Goal: Navigation & Orientation: Find specific page/section

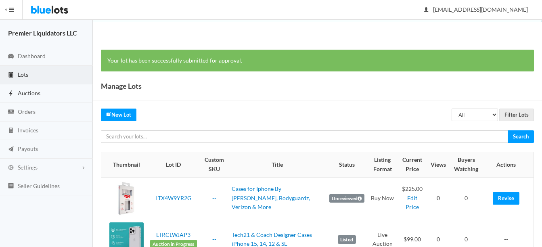
click at [30, 92] on span "Auctions" at bounding box center [29, 93] width 23 height 7
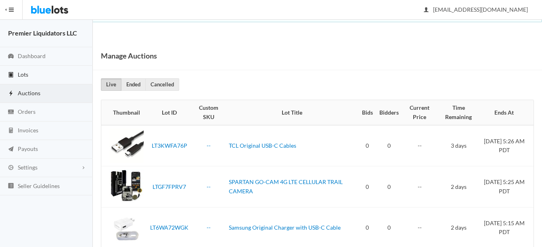
click at [29, 71] on link "Lots" at bounding box center [46, 75] width 93 height 19
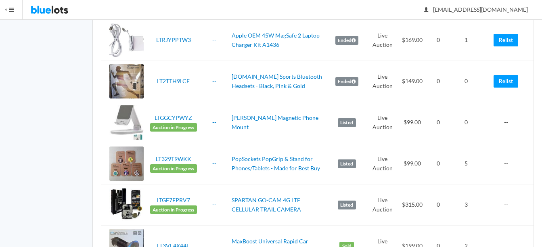
scroll to position [606, 0]
